Goal: Navigation & Orientation: Find specific page/section

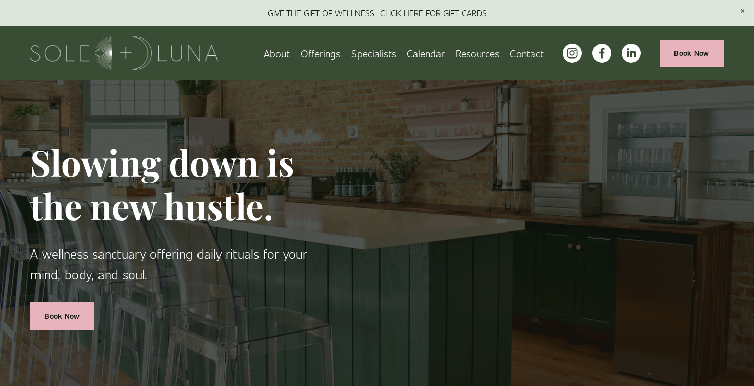
click at [281, 55] on link "About" at bounding box center [277, 53] width 26 height 18
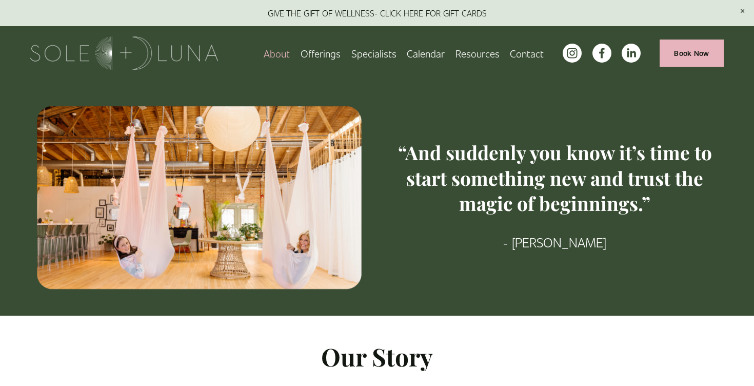
click at [331, 55] on span "Offerings" at bounding box center [320, 53] width 40 height 16
click at [0, 0] on span "Wellness Experiences" at bounding box center [0, 0] width 0 height 0
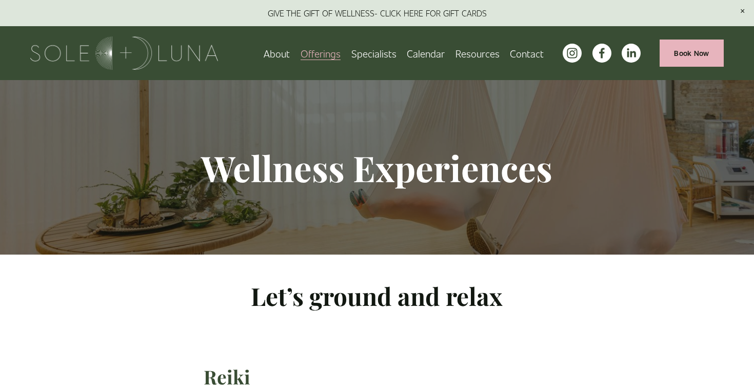
click at [199, 49] on img at bounding box center [124, 52] width 188 height 33
